Goal: Task Accomplishment & Management: Manage account settings

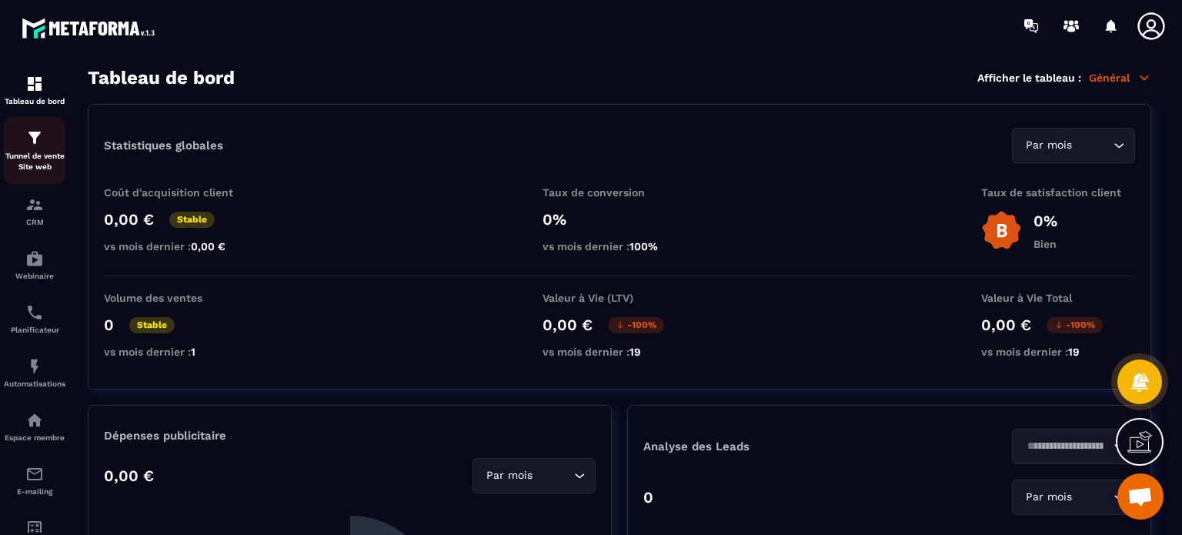
click at [36, 136] on img at bounding box center [34, 138] width 18 height 18
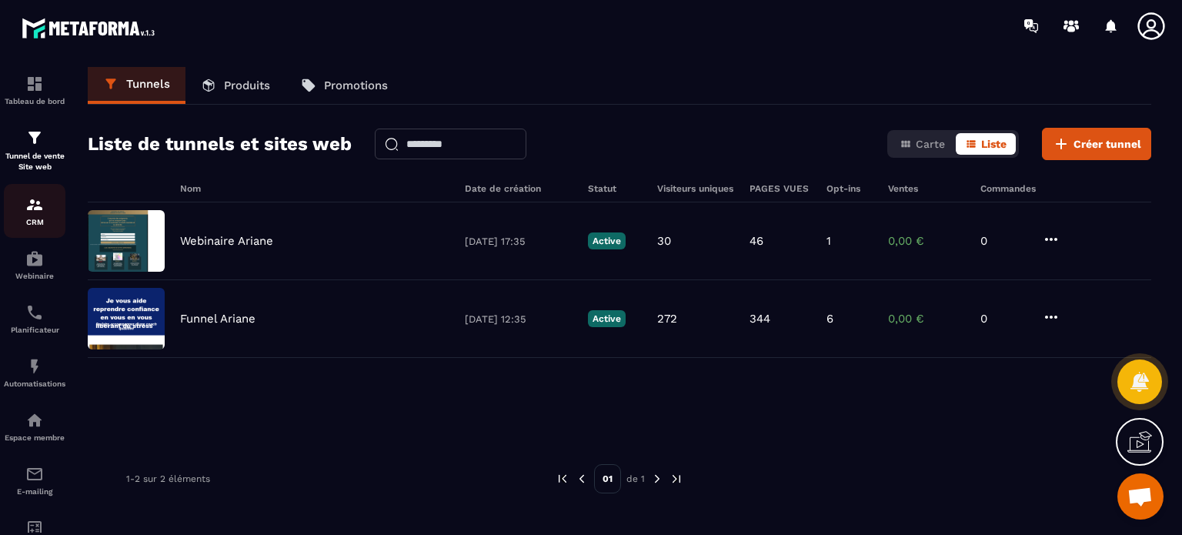
click at [37, 221] on p "CRM" at bounding box center [35, 222] width 62 height 8
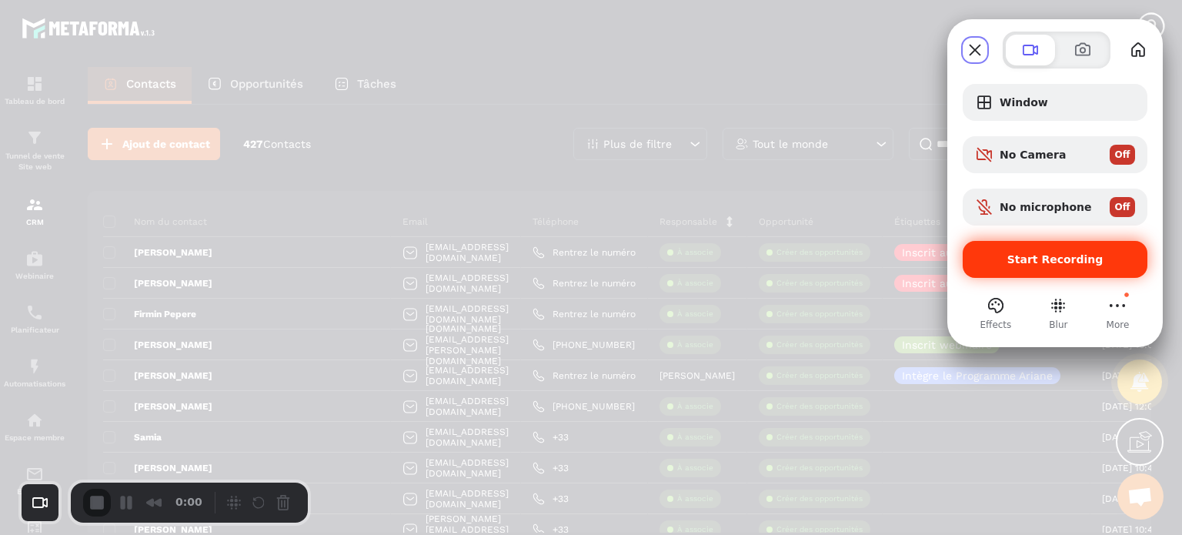
click at [1030, 272] on div "Start Recording" at bounding box center [1055, 259] width 185 height 37
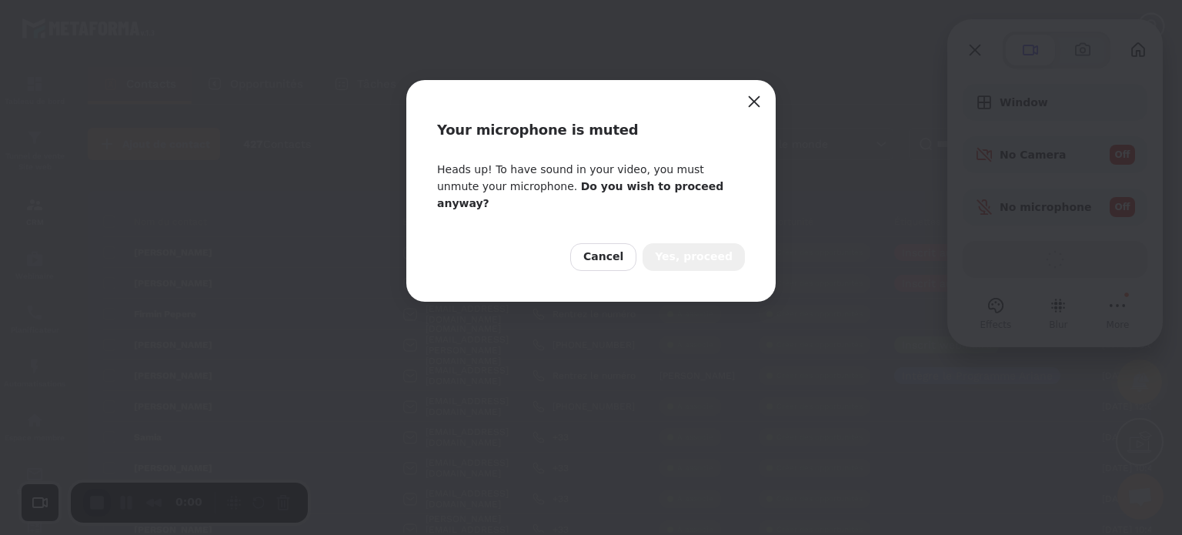
click at [699, 249] on span "Yes, proceed" at bounding box center [694, 257] width 78 height 17
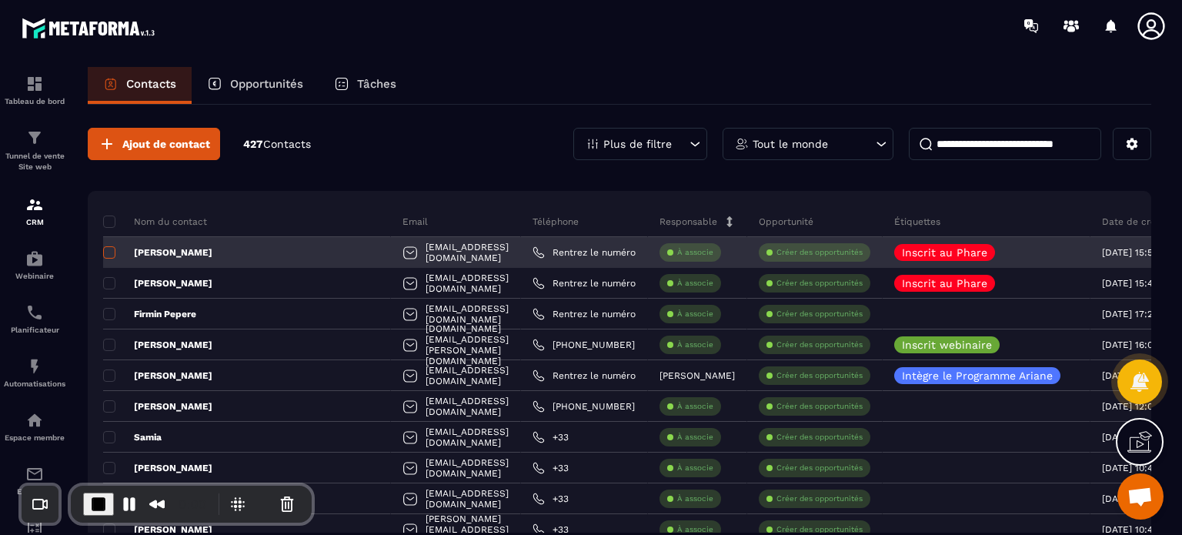
click at [105, 252] on span at bounding box center [109, 252] width 12 height 12
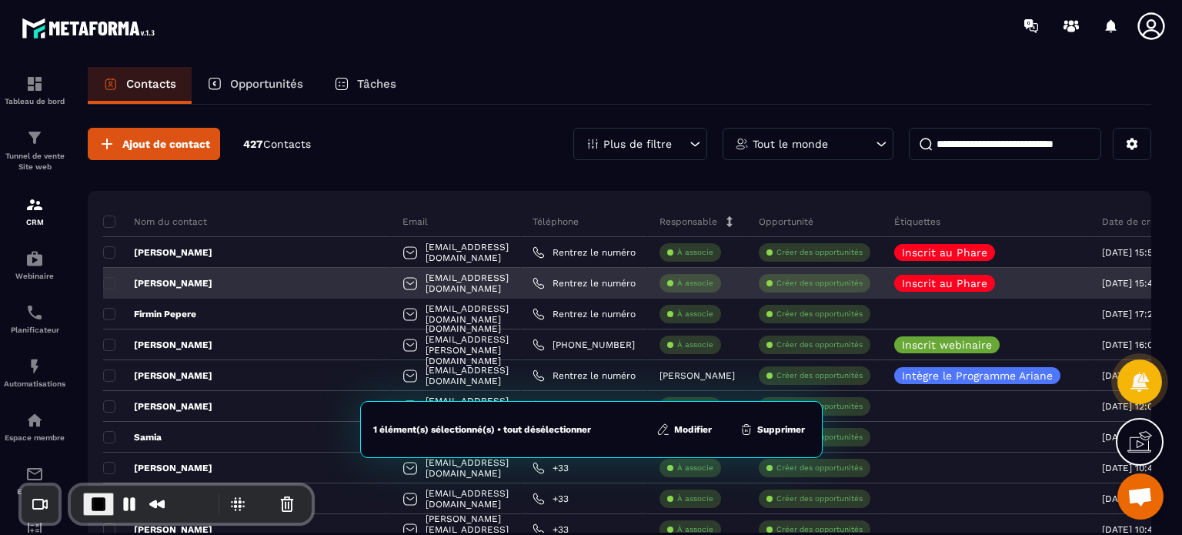
click at [109, 277] on span at bounding box center [109, 283] width 12 height 12
click at [106, 294] on div "[PERSON_NAME]" at bounding box center [247, 283] width 288 height 31
